Goal: Transaction & Acquisition: Book appointment/travel/reservation

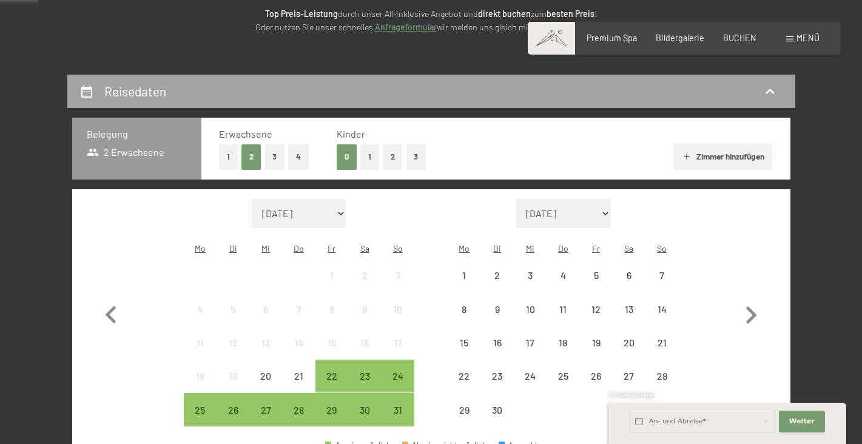
scroll to position [244, 0]
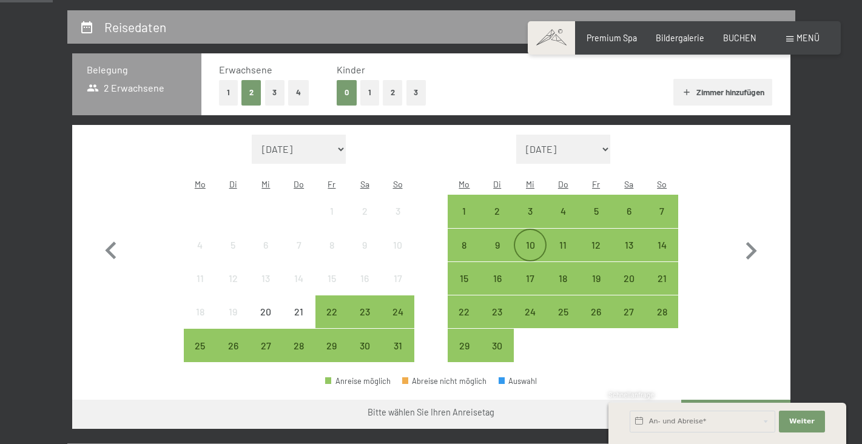
click at [533, 240] on div "10" at bounding box center [530, 255] width 30 height 30
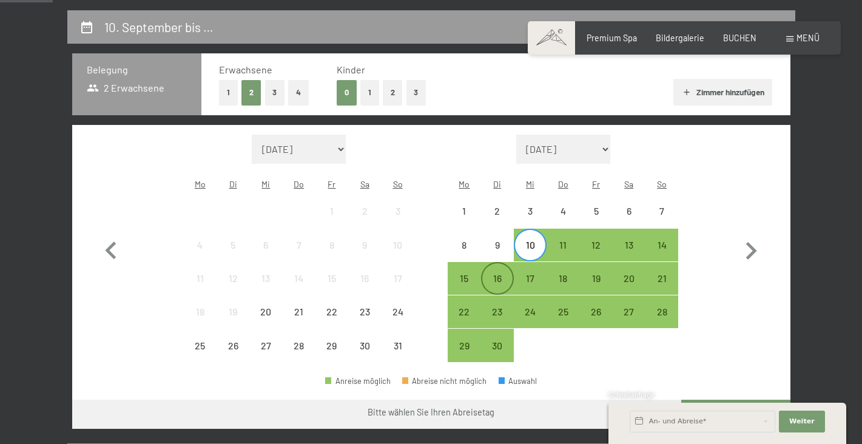
click at [500, 273] on div "16" at bounding box center [497, 288] width 30 height 30
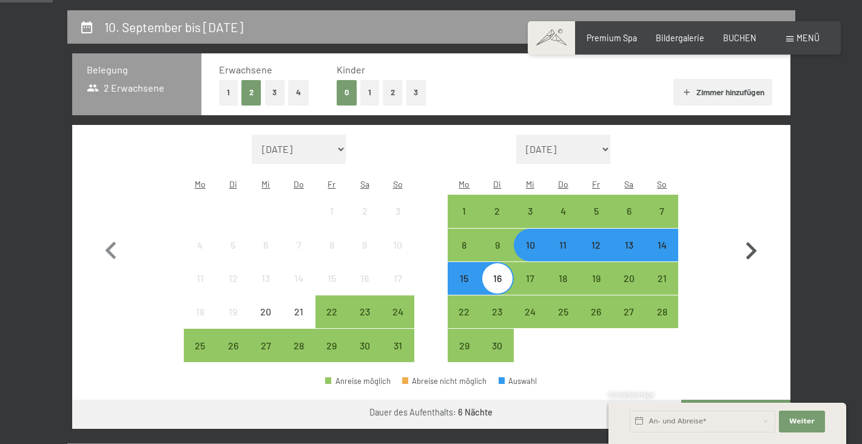
click at [751, 242] on icon "button" at bounding box center [751, 251] width 11 height 18
select select "[DATE]"
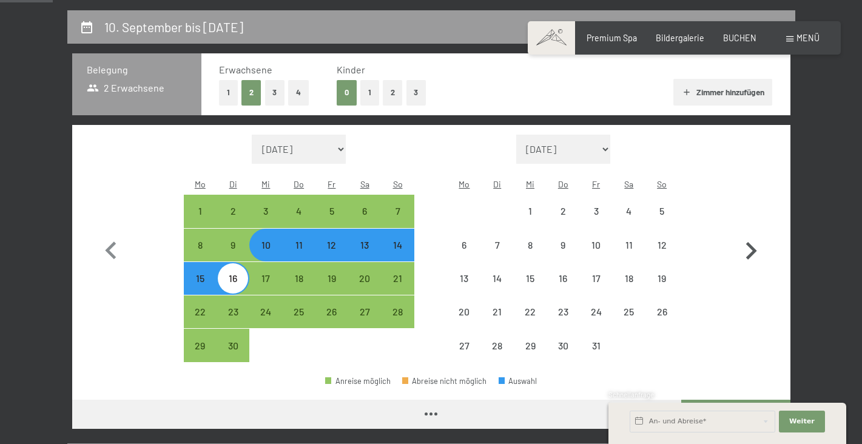
select select "[DATE]"
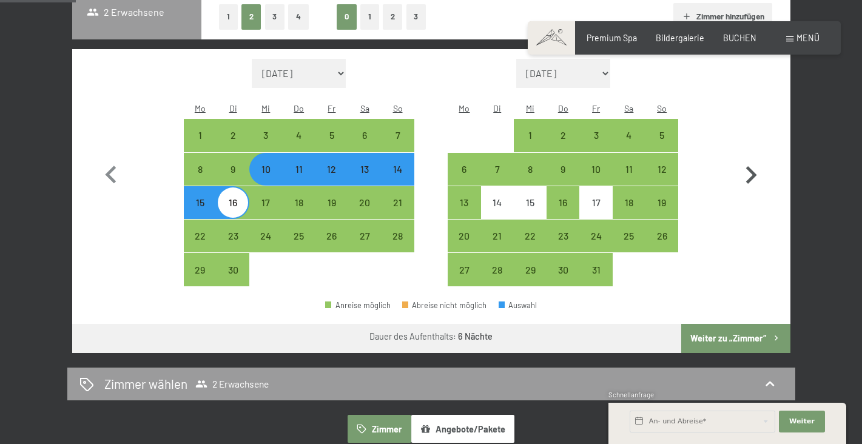
scroll to position [370, 0]
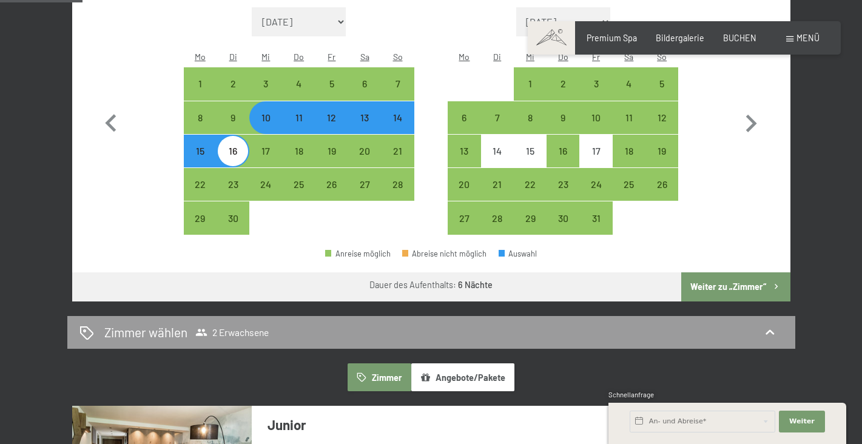
click at [744, 272] on button "Weiter zu „Zimmer“" at bounding box center [735, 286] width 109 height 29
select select "[DATE]"
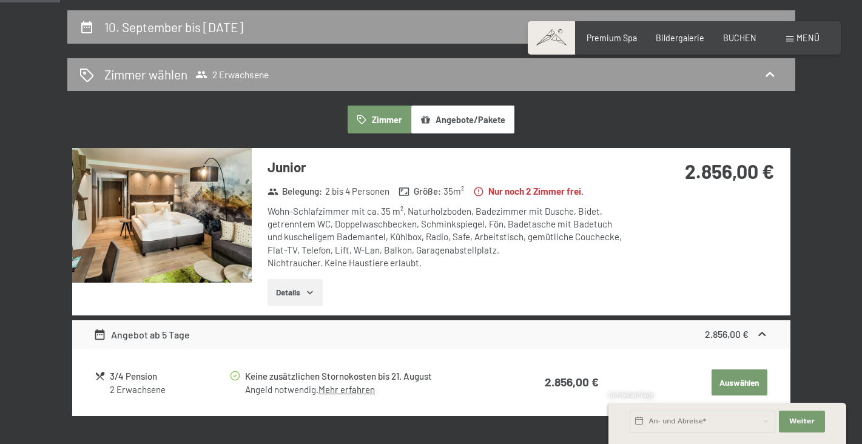
scroll to position [241, 0]
